Goal: Information Seeking & Learning: Learn about a topic

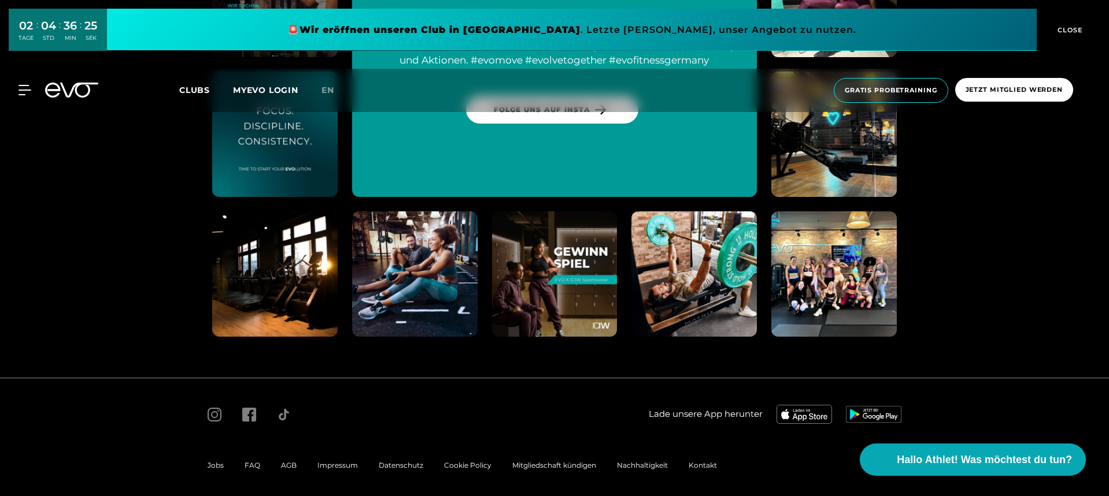
scroll to position [6042, 0]
click at [297, 462] on div "AGB" at bounding box center [289, 467] width 36 height 14
click at [267, 464] on div "FAQ" at bounding box center [252, 467] width 36 height 14
click at [285, 464] on span "AGB" at bounding box center [289, 466] width 16 height 9
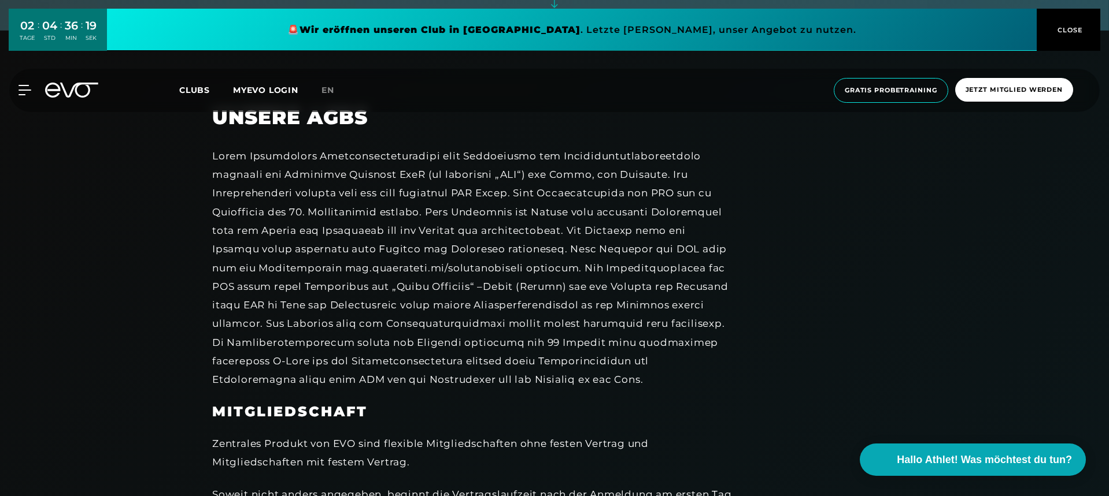
scroll to position [1405, 0]
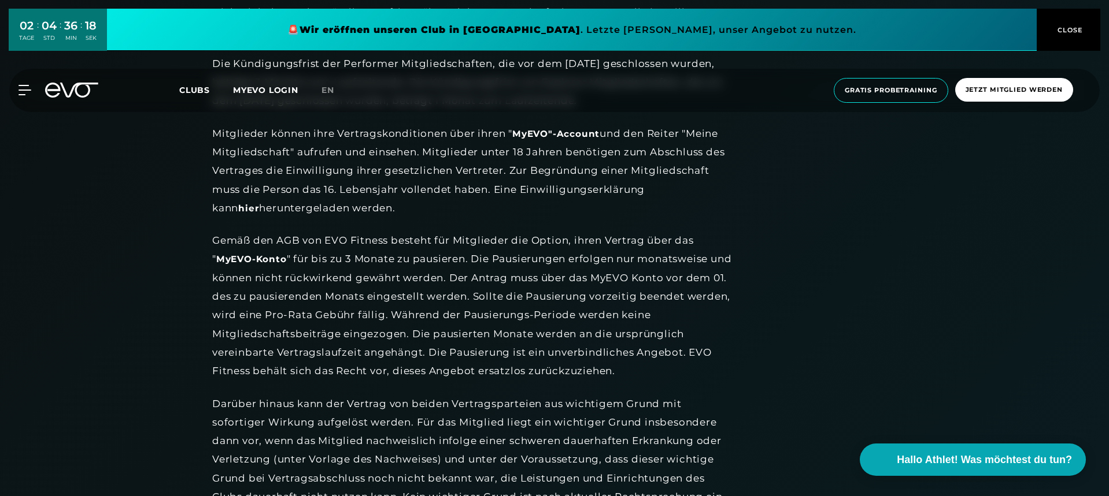
click at [289, 339] on div "Gemäß den AGB von EVO Fitness besteht für Mitglieder die Option, ihren Vertrag …" at bounding box center [472, 305] width 520 height 149
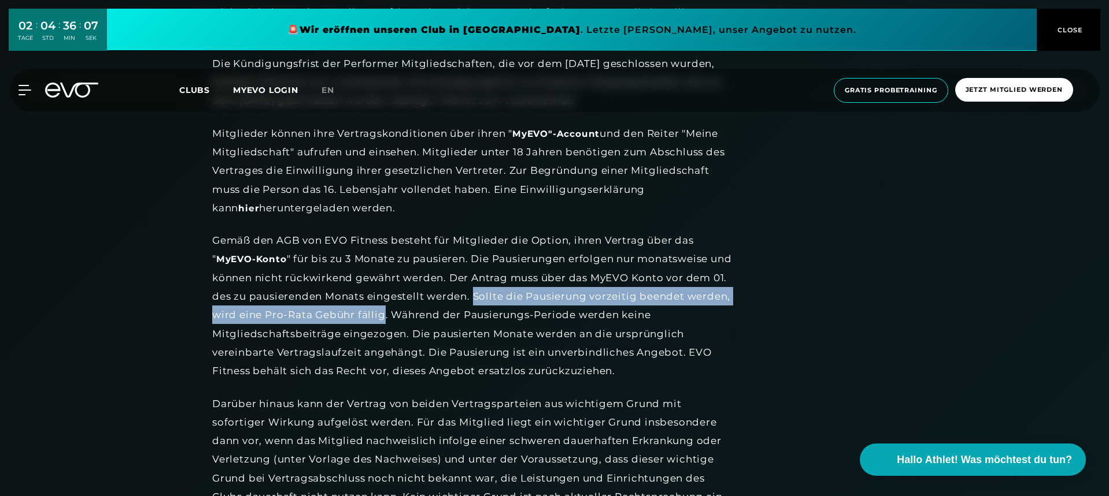
drag, startPoint x: 521, startPoint y: 287, endPoint x: 431, endPoint y: 303, distance: 91.0
click at [431, 303] on div "Gemäß den AGB von EVO Fitness besteht für Mitglieder die Option, ihren Vertrag …" at bounding box center [472, 305] width 520 height 149
copy div "Sollte die Pausierung vorzeitig beendet werden, wird eine Pro-Rata Gebühr fällig"
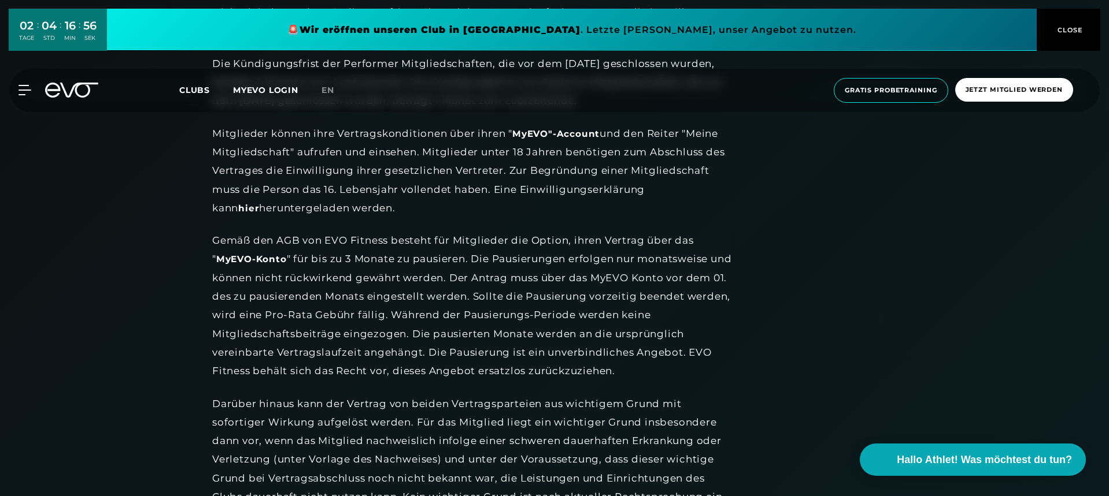
click at [390, 187] on div "Mitglieder können ihre Vertragskonditionen über ihren " MyEVO"-Account und den …" at bounding box center [472, 170] width 520 height 93
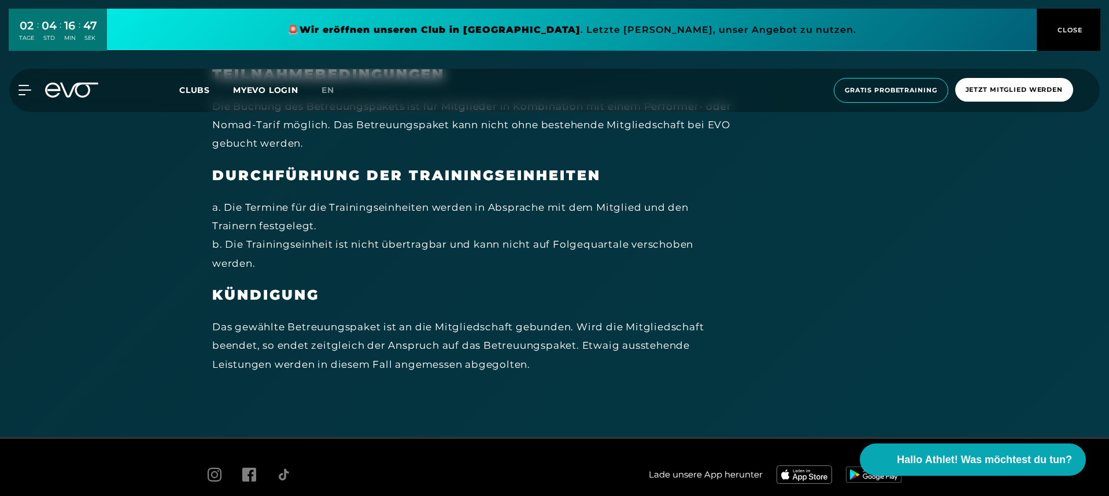
scroll to position [7120, 0]
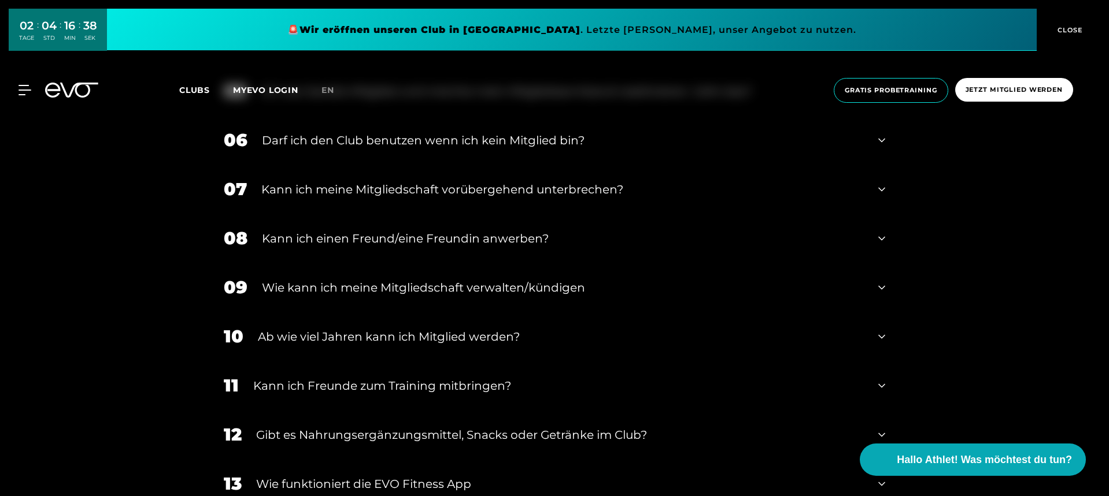
scroll to position [720, 0]
click at [355, 227] on div "08 Kann ich einen Freund/eine Freundin anwerben?" at bounding box center [554, 237] width 684 height 49
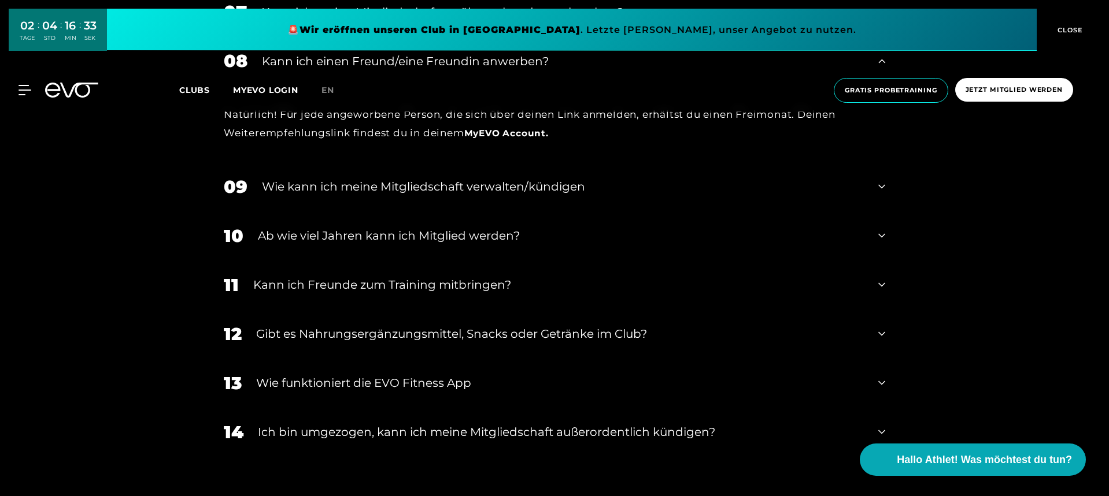
scroll to position [902, 0]
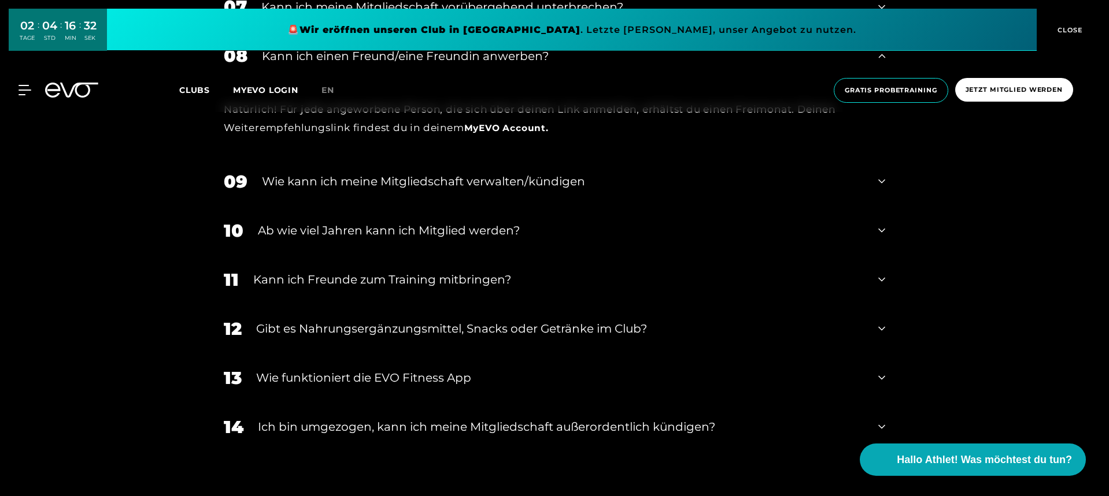
click at [377, 271] on div "Kann ich Freunde zum Training mitbringen?" at bounding box center [558, 279] width 610 height 17
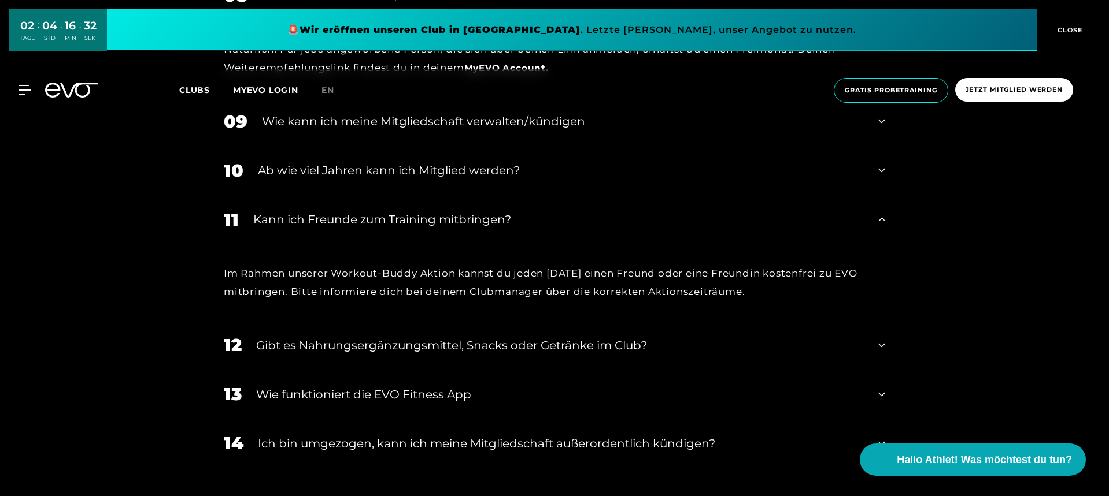
scroll to position [973, 0]
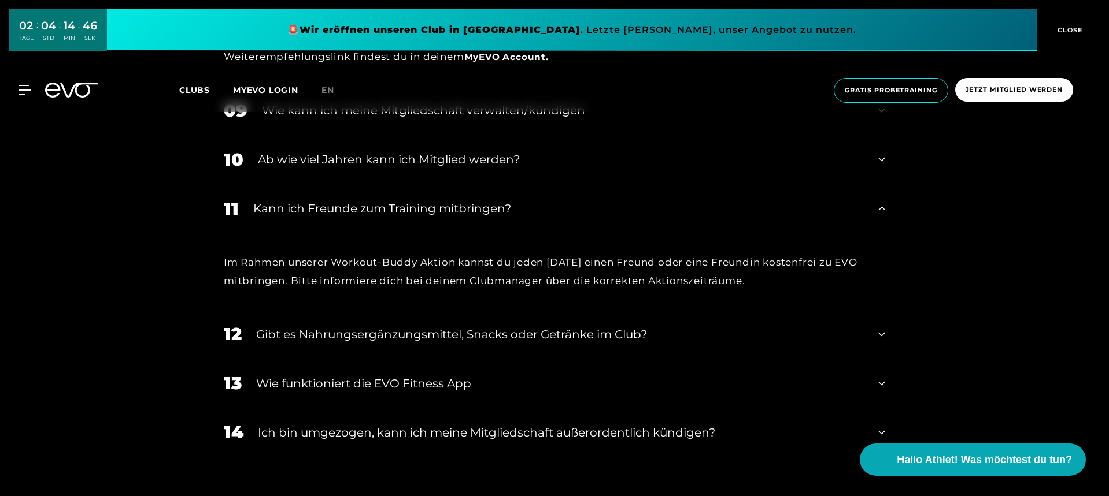
click at [57, 86] on icon at bounding box center [71, 90] width 53 height 15
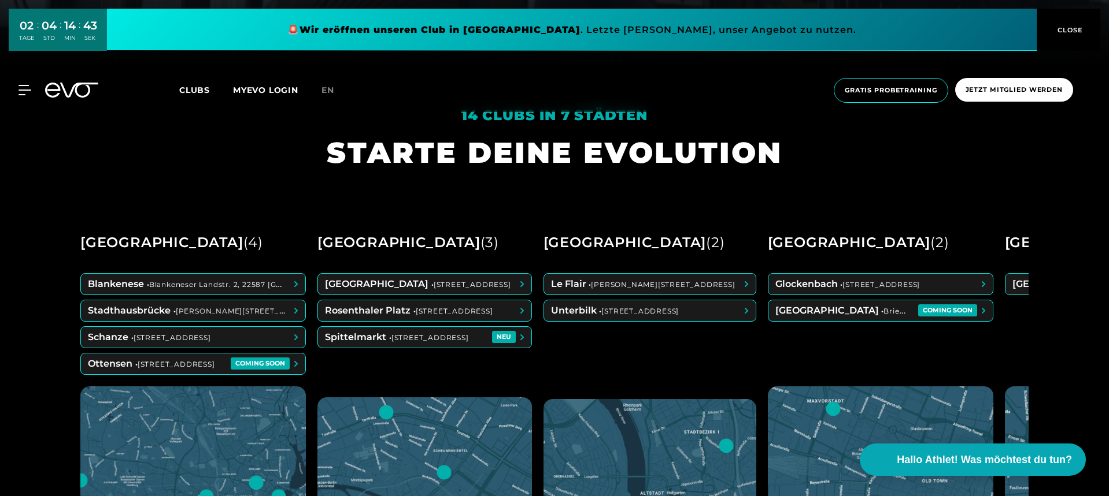
scroll to position [442, 0]
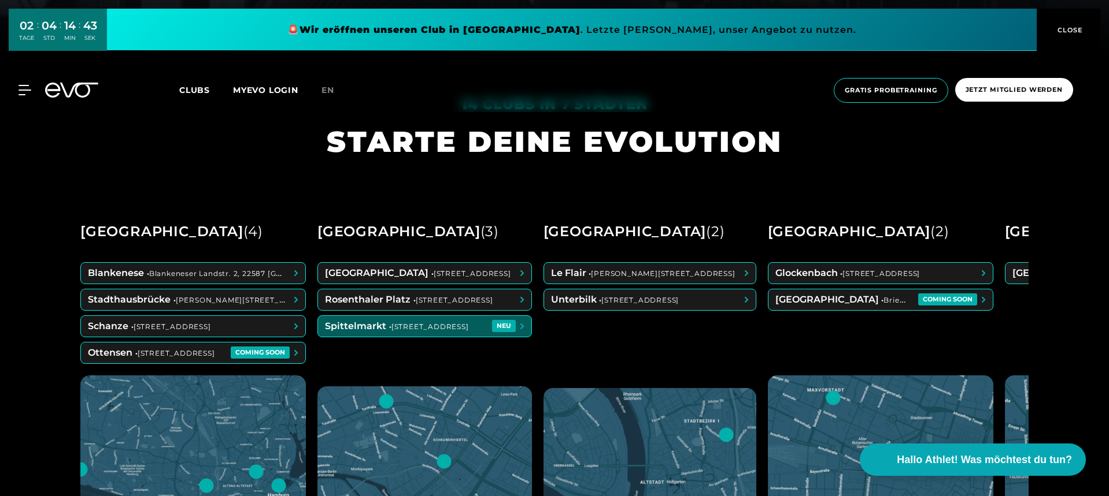
click at [379, 331] on span at bounding box center [424, 326] width 213 height 21
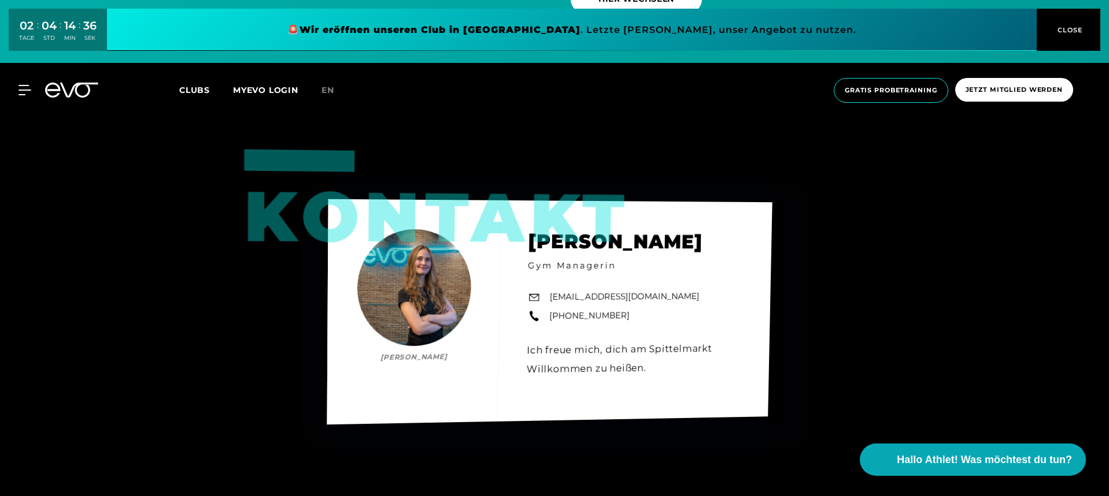
scroll to position [4111, 0]
